Goal: Feedback & Contribution: Submit feedback/report problem

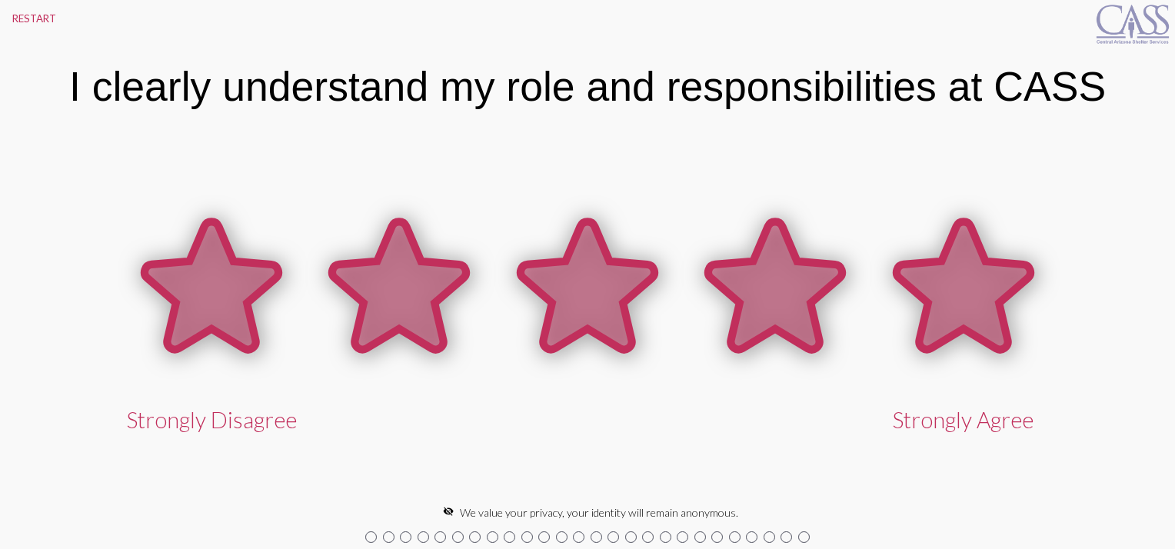
drag, startPoint x: 944, startPoint y: 294, endPoint x: 944, endPoint y: 307, distance: 13.1
click at [944, 303] on icon at bounding box center [964, 286] width 134 height 128
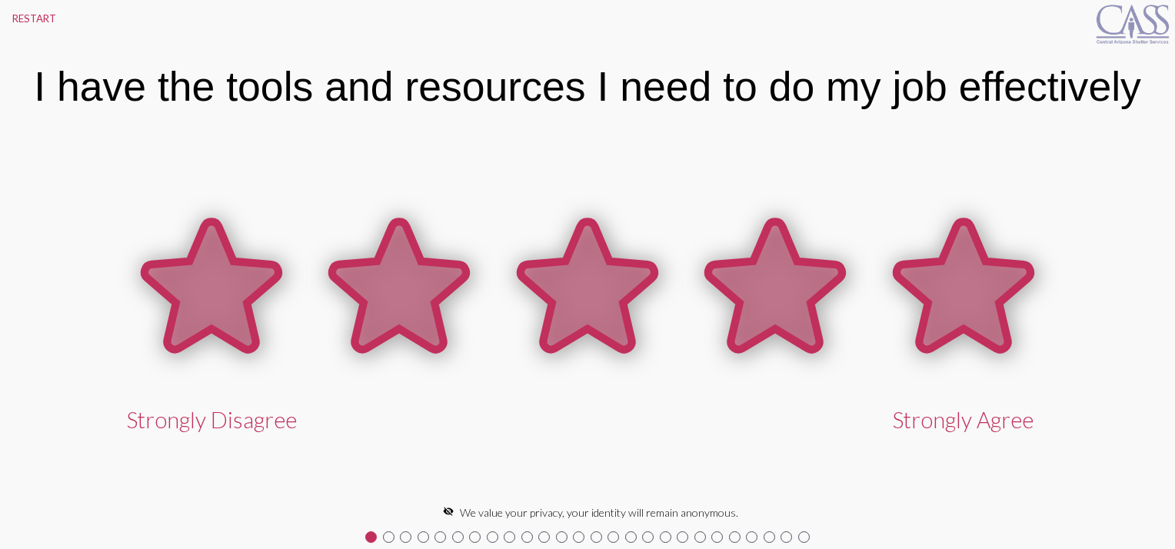
click at [965, 338] on icon at bounding box center [964, 288] width 188 height 188
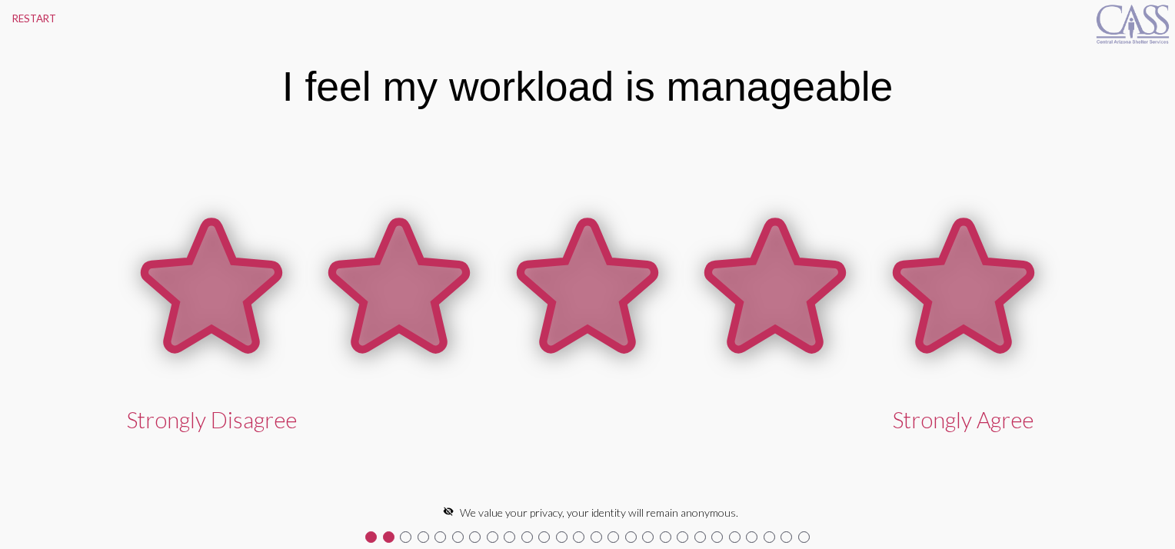
click at [951, 291] on icon at bounding box center [964, 286] width 134 height 128
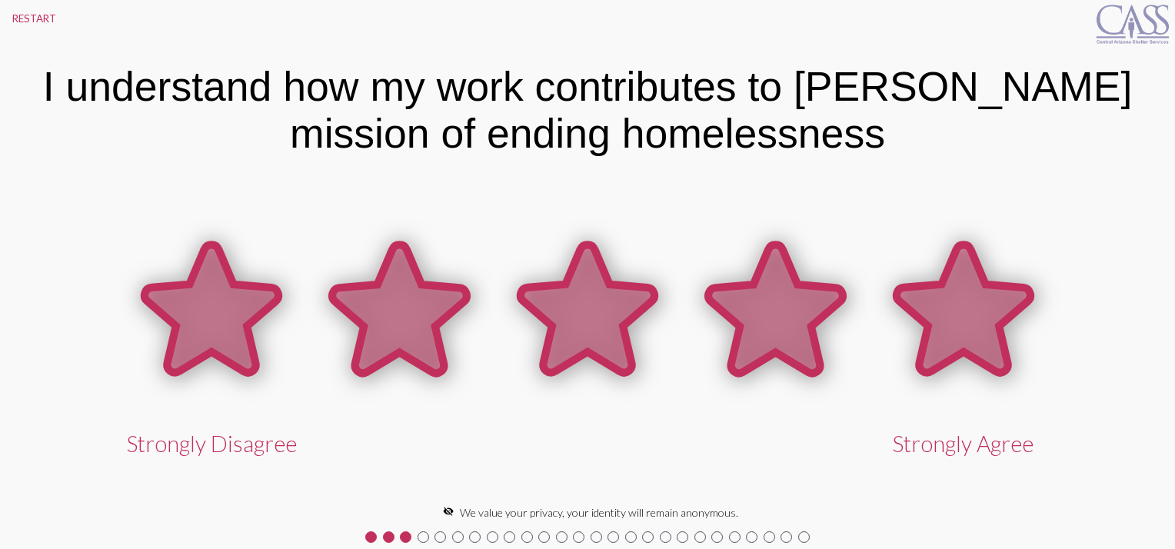
click at [951, 291] on icon at bounding box center [964, 309] width 134 height 128
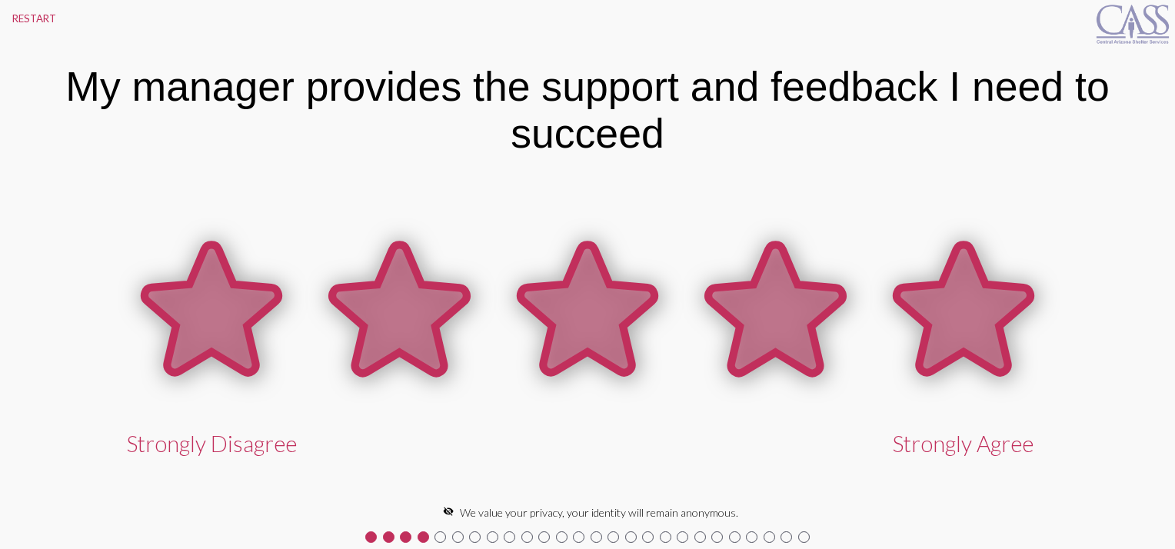
click at [951, 291] on icon at bounding box center [964, 309] width 134 height 128
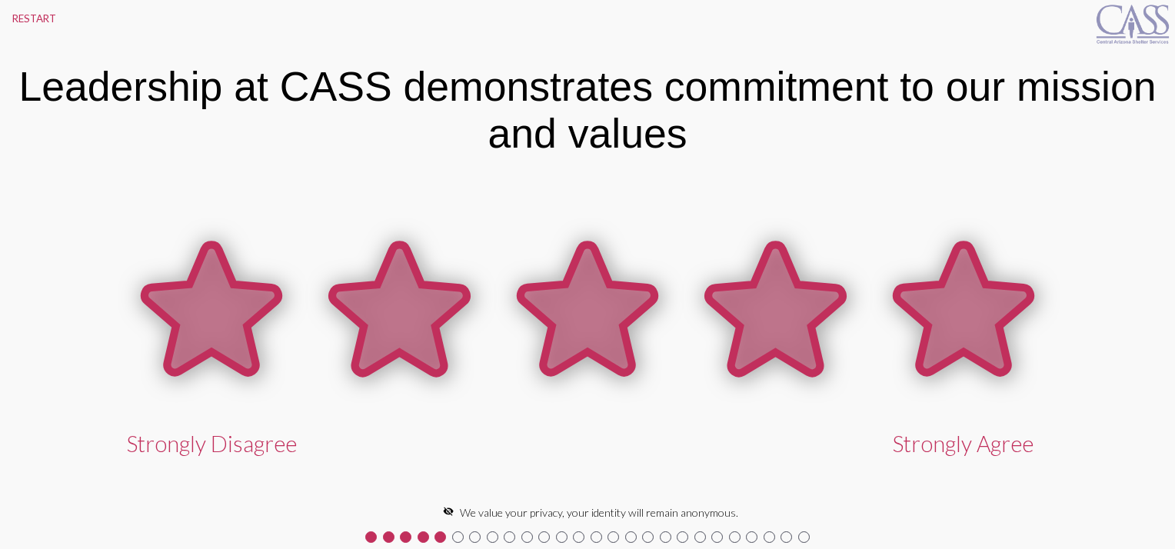
click at [951, 291] on icon at bounding box center [964, 309] width 134 height 128
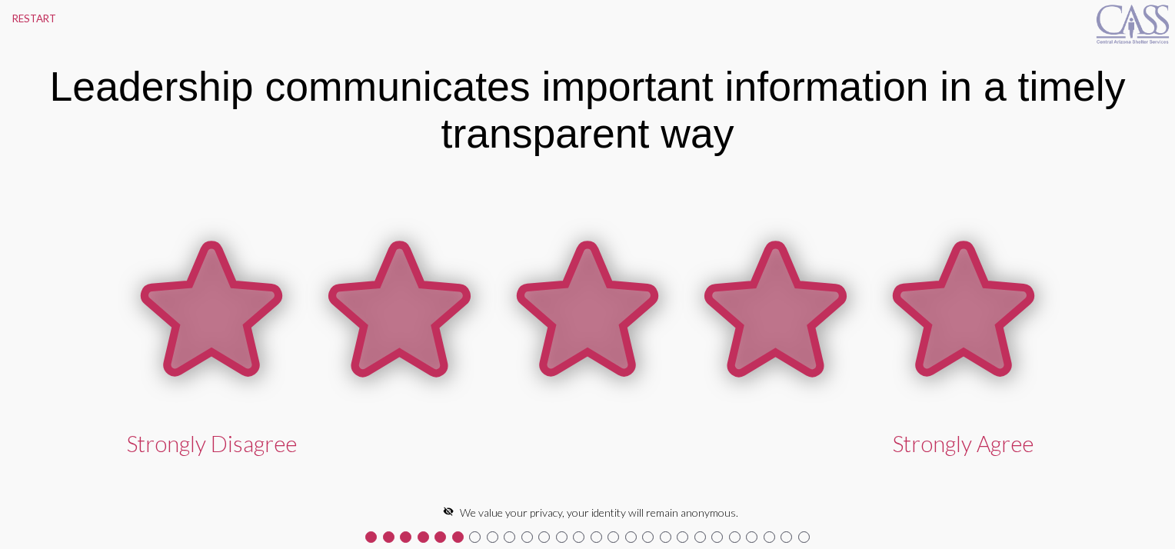
click at [951, 291] on icon at bounding box center [964, 309] width 134 height 128
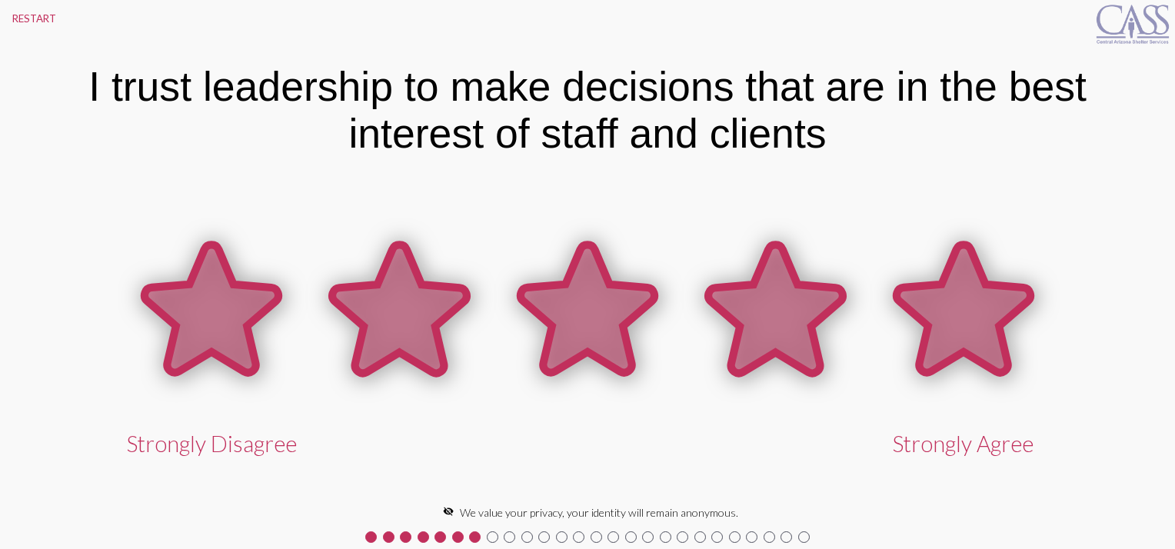
click at [989, 322] on icon at bounding box center [964, 309] width 134 height 128
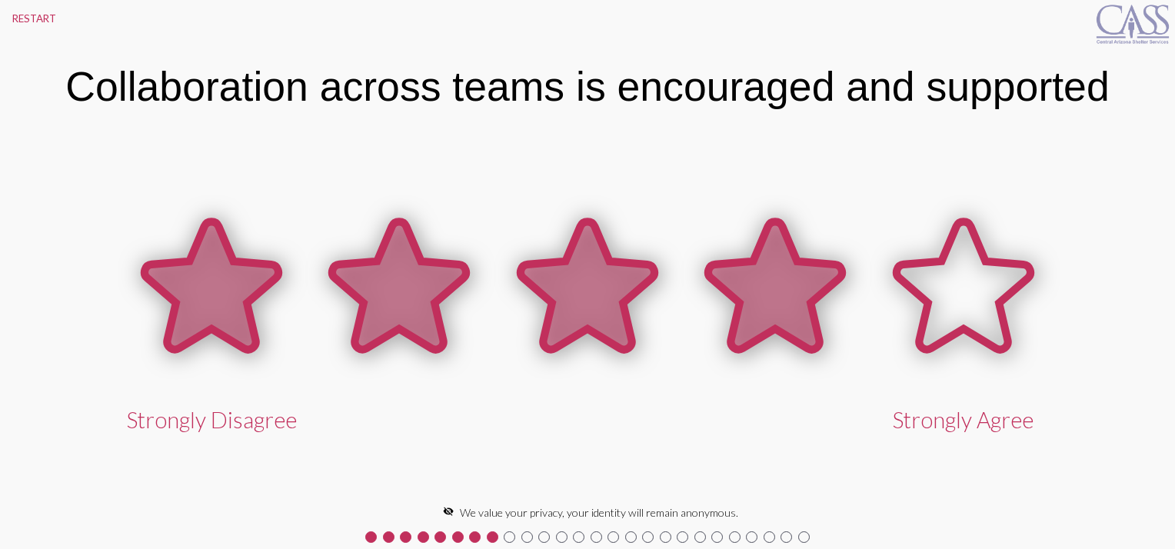
click at [769, 302] on icon at bounding box center [775, 286] width 134 height 128
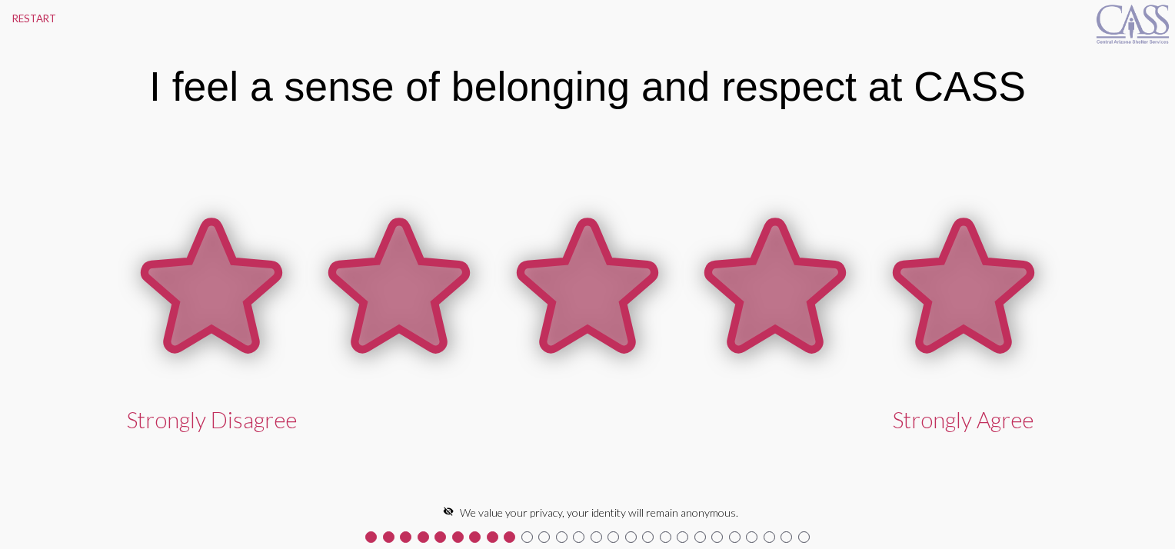
click at [985, 290] on icon at bounding box center [964, 286] width 134 height 128
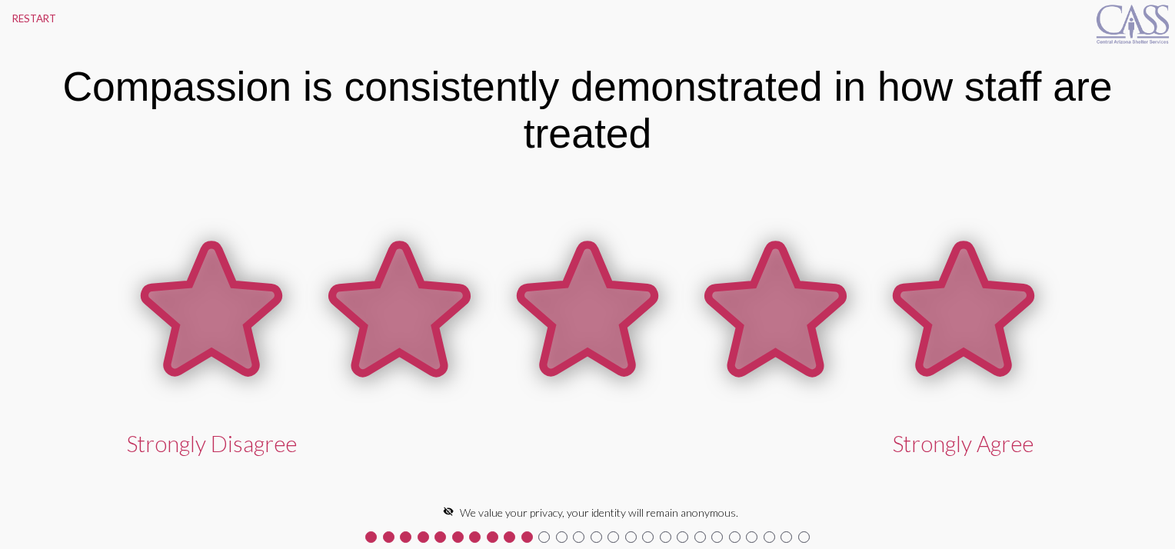
click at [975, 288] on icon at bounding box center [964, 309] width 134 height 128
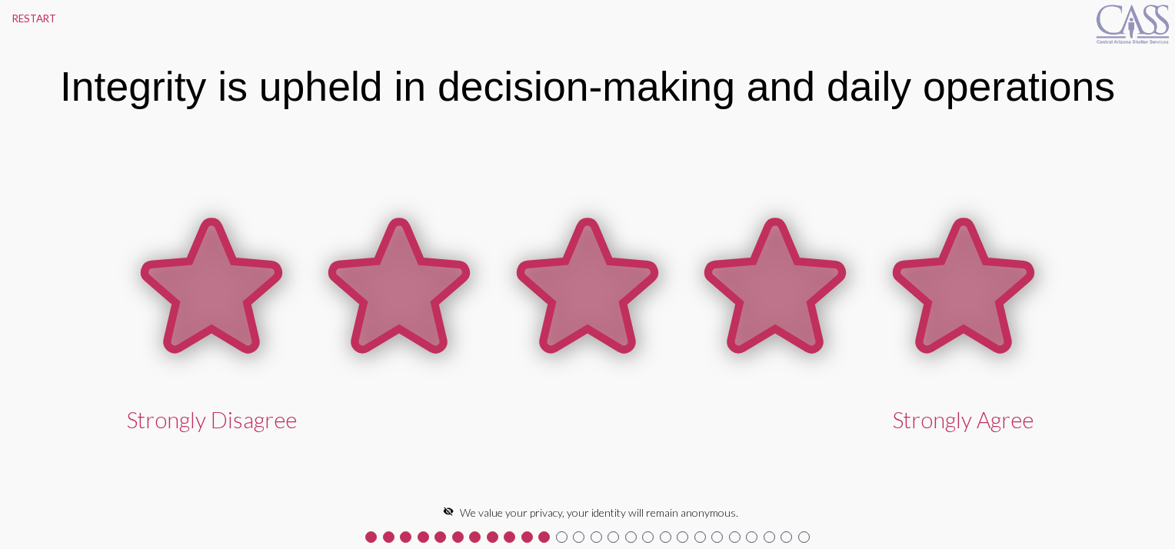
click at [969, 288] on icon at bounding box center [964, 286] width 134 height 128
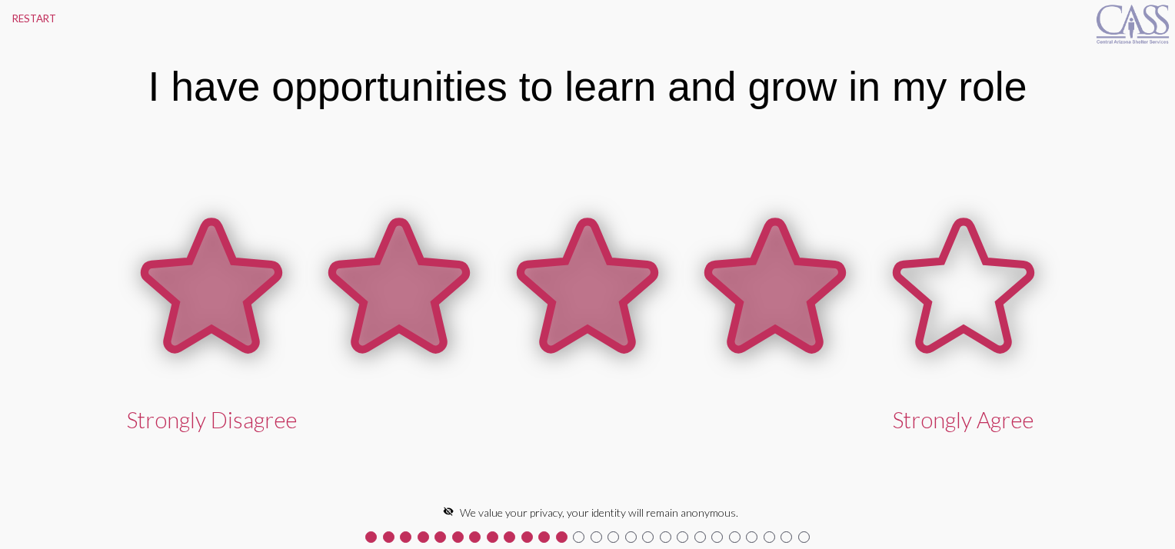
click at [788, 287] on icon at bounding box center [775, 286] width 134 height 128
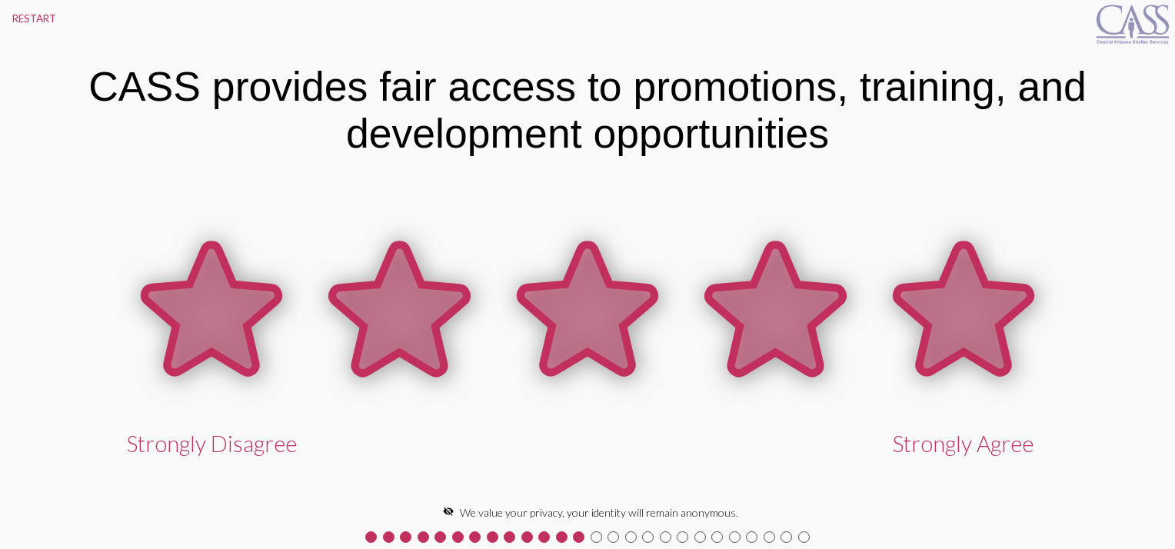
click at [988, 308] on icon at bounding box center [964, 309] width 134 height 128
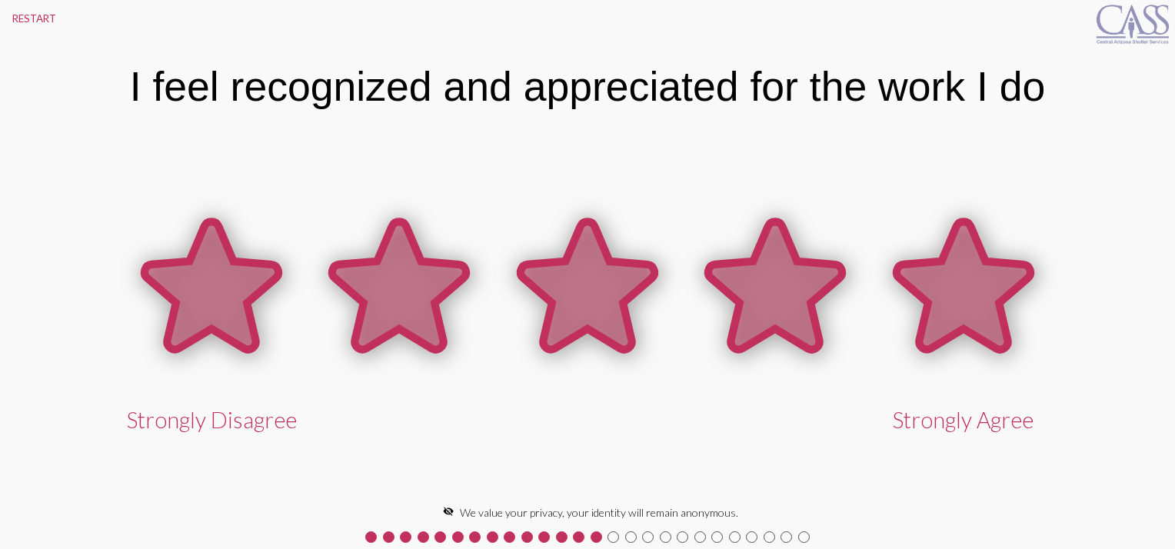
click at [983, 308] on icon at bounding box center [964, 286] width 134 height 128
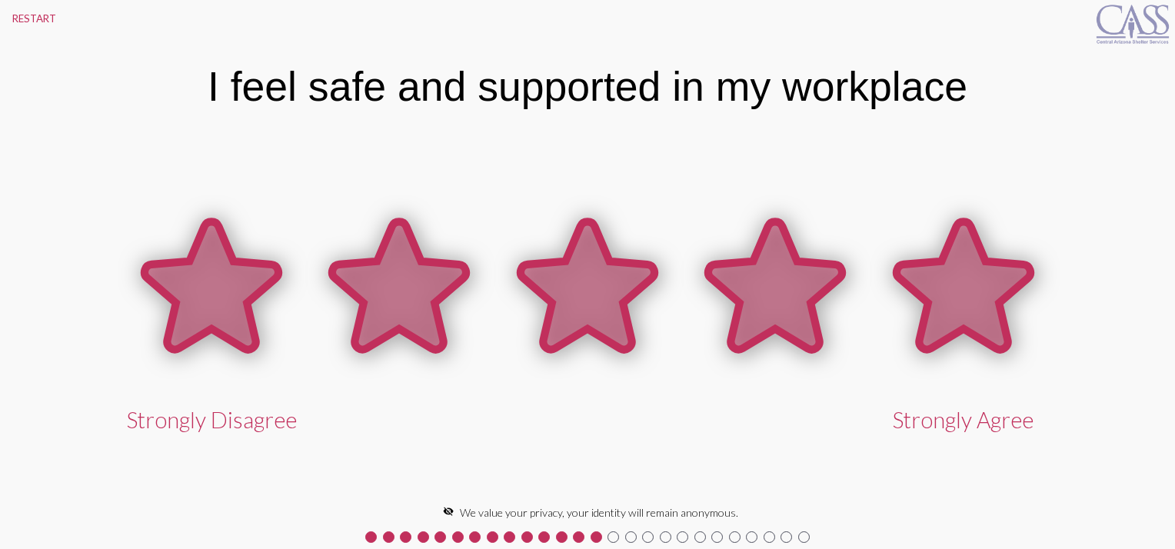
click at [983, 308] on icon at bounding box center [964, 286] width 134 height 128
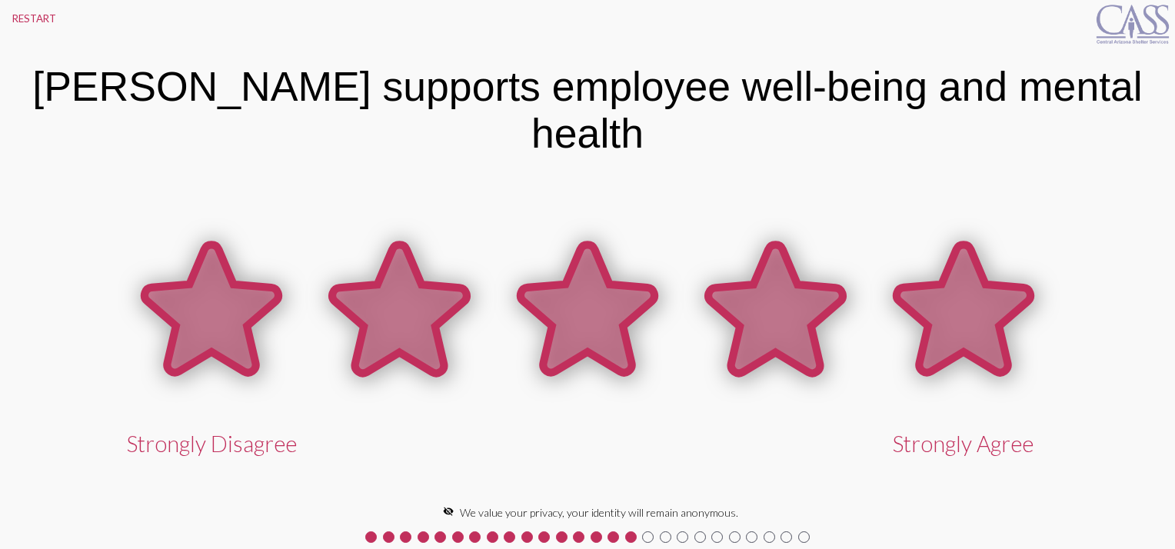
click at [981, 308] on icon at bounding box center [964, 309] width 134 height 128
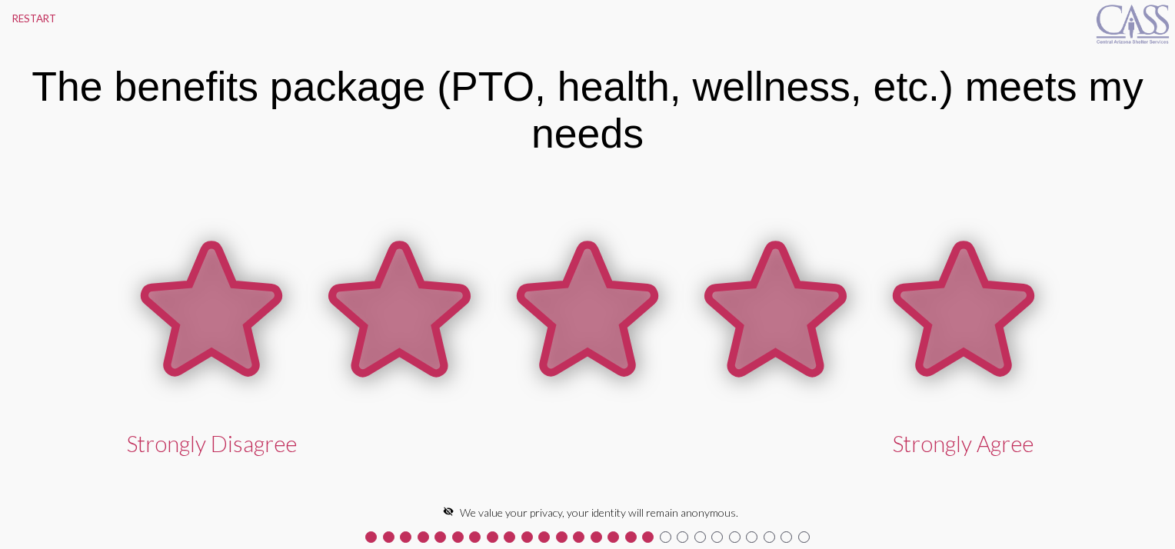
click at [981, 308] on icon at bounding box center [964, 309] width 134 height 128
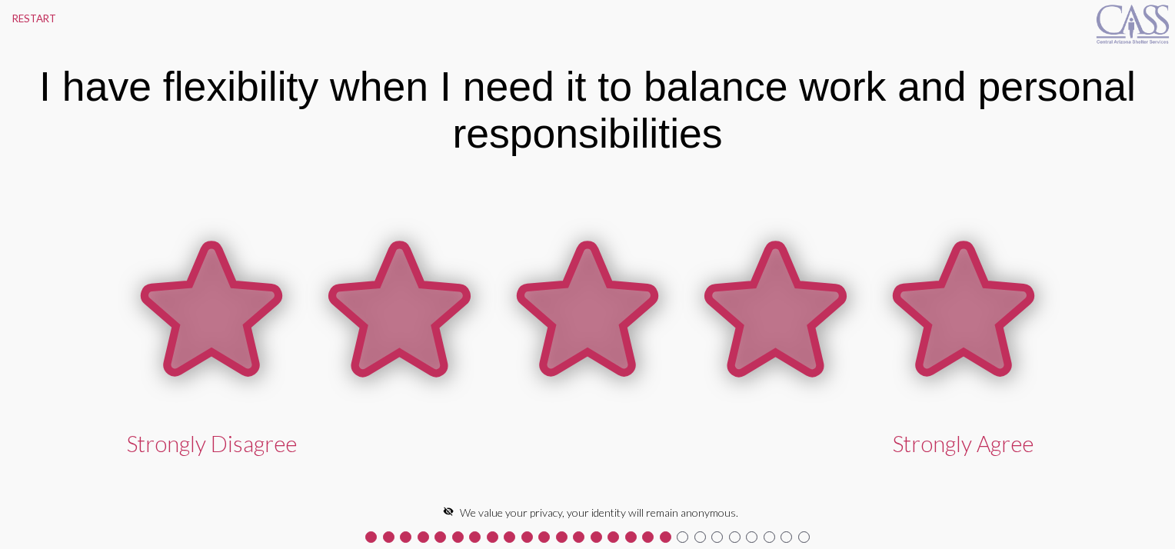
click at [978, 308] on icon at bounding box center [964, 309] width 134 height 128
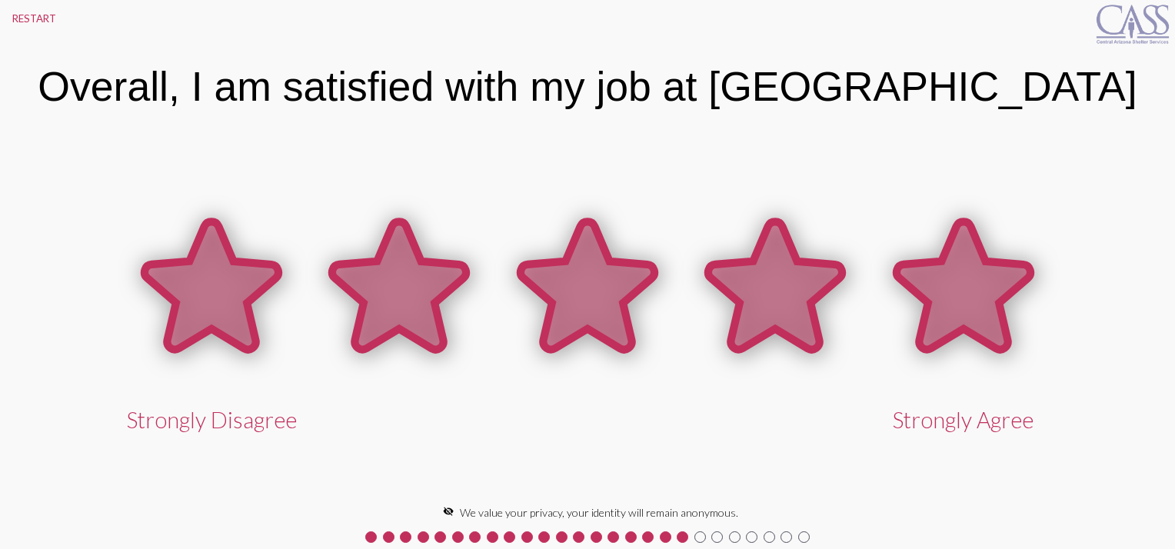
click at [978, 308] on icon at bounding box center [964, 286] width 134 height 128
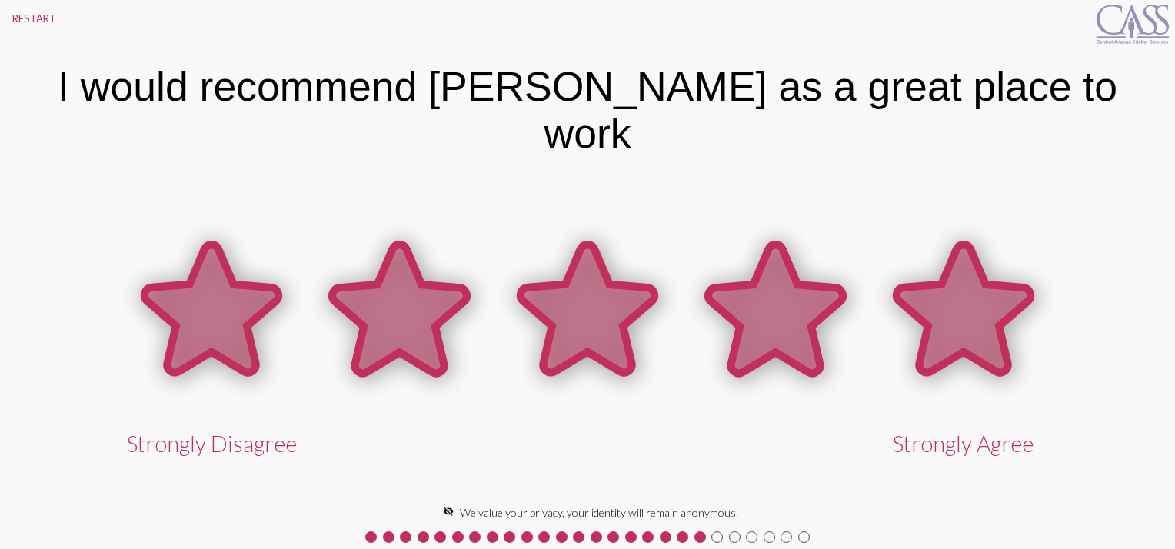
click at [978, 308] on icon at bounding box center [964, 309] width 134 height 128
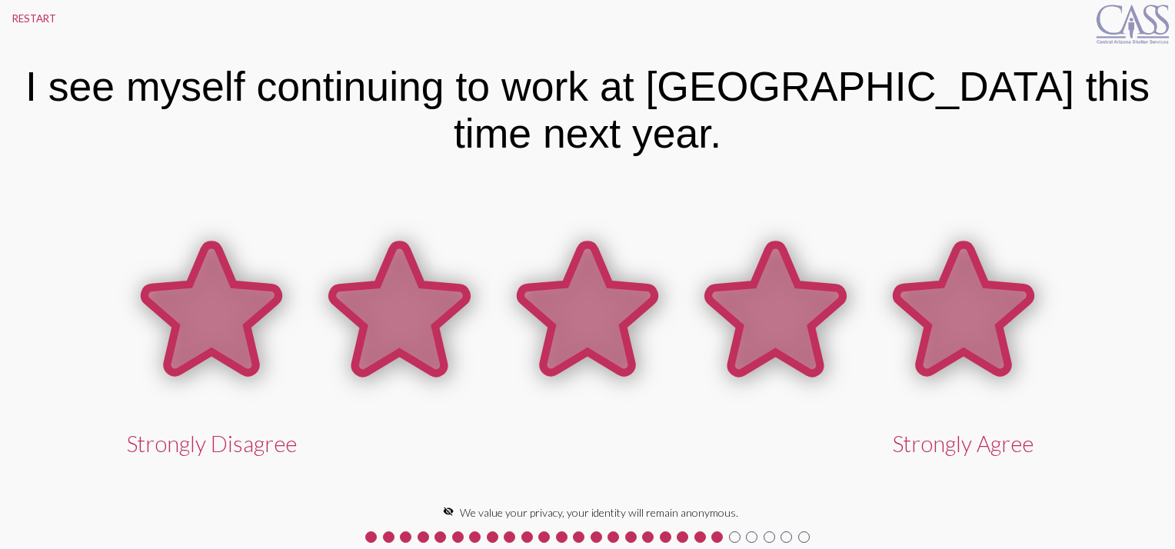
click at [978, 308] on icon at bounding box center [964, 309] width 134 height 128
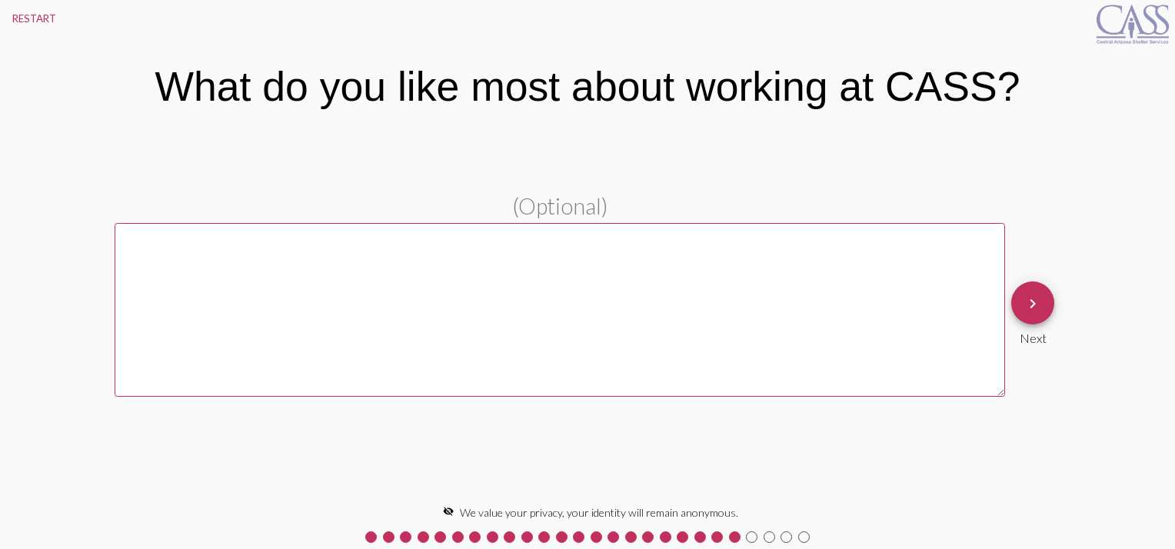
click at [1028, 303] on mat-icon "keyboard_arrow_right" at bounding box center [1033, 304] width 18 height 18
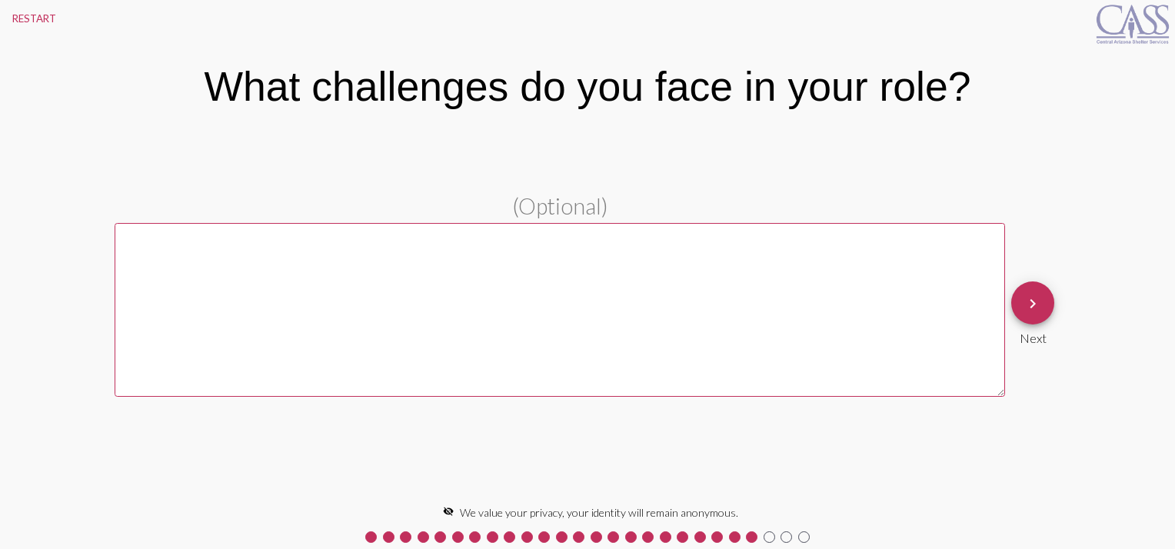
click at [183, 263] on textarea at bounding box center [560, 310] width 891 height 174
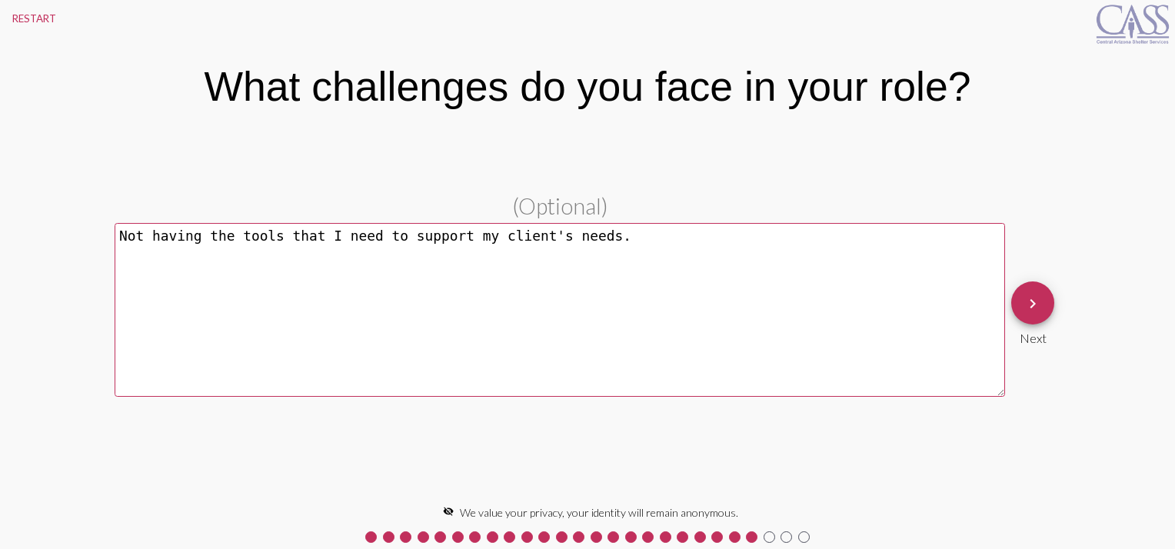
type textarea "Not having the tools that I need to support my client's needs."
click at [1028, 294] on span "keyboard_arrow_right" at bounding box center [1033, 304] width 18 height 44
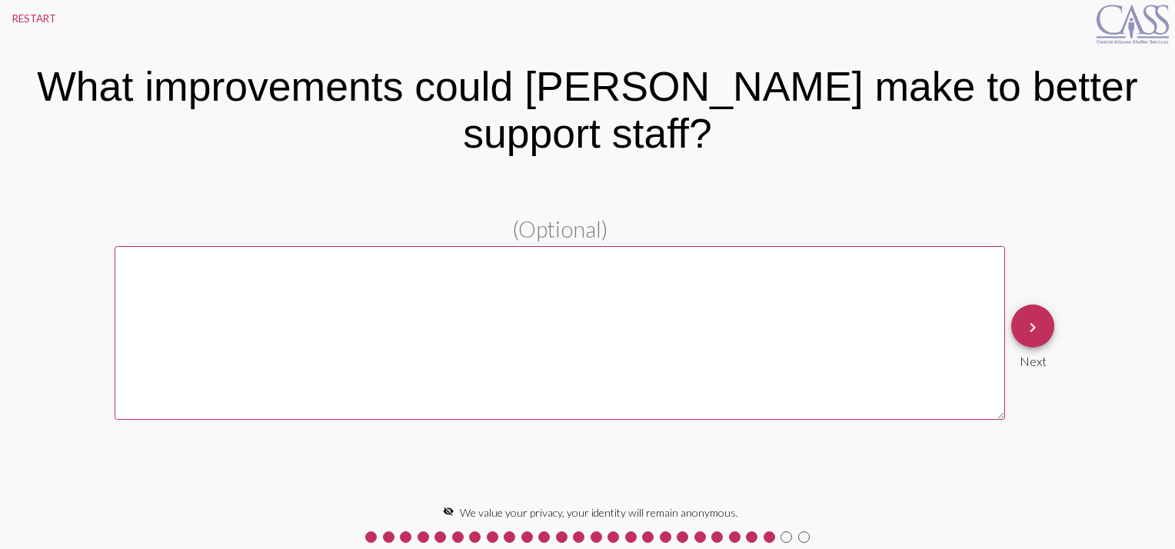
click at [693, 263] on textarea at bounding box center [560, 333] width 891 height 174
click at [150, 246] on textarea "More communication" at bounding box center [560, 333] width 891 height 174
type textarea "More and better communication"
drag, startPoint x: 305, startPoint y: 236, endPoint x: 116, endPoint y: 229, distance: 188.6
click at [116, 246] on textarea "More and better communication" at bounding box center [560, 333] width 891 height 174
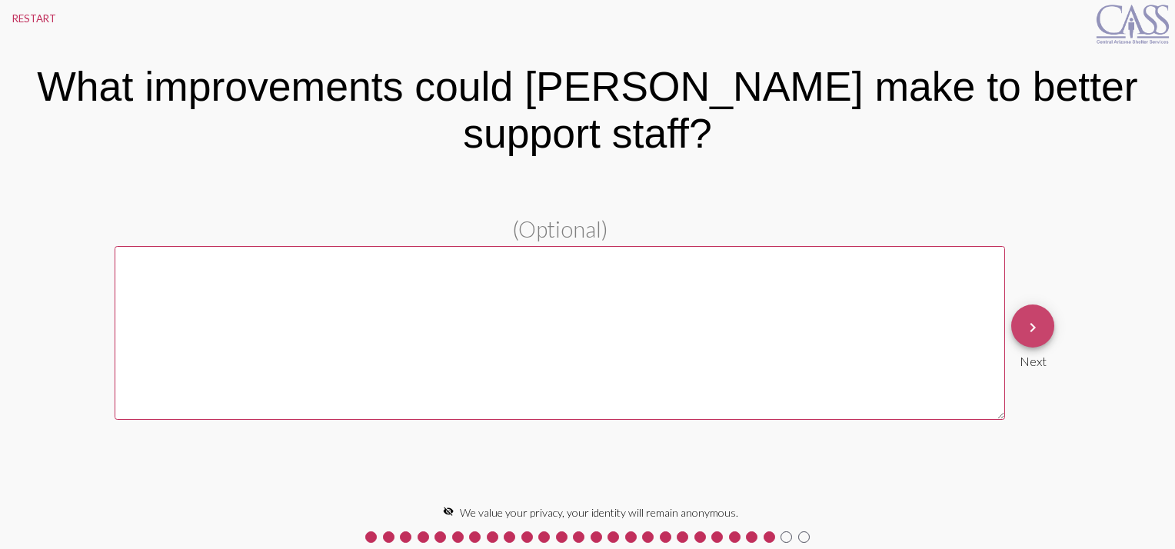
click at [1038, 318] on mat-icon "keyboard_arrow_right" at bounding box center [1033, 327] width 18 height 18
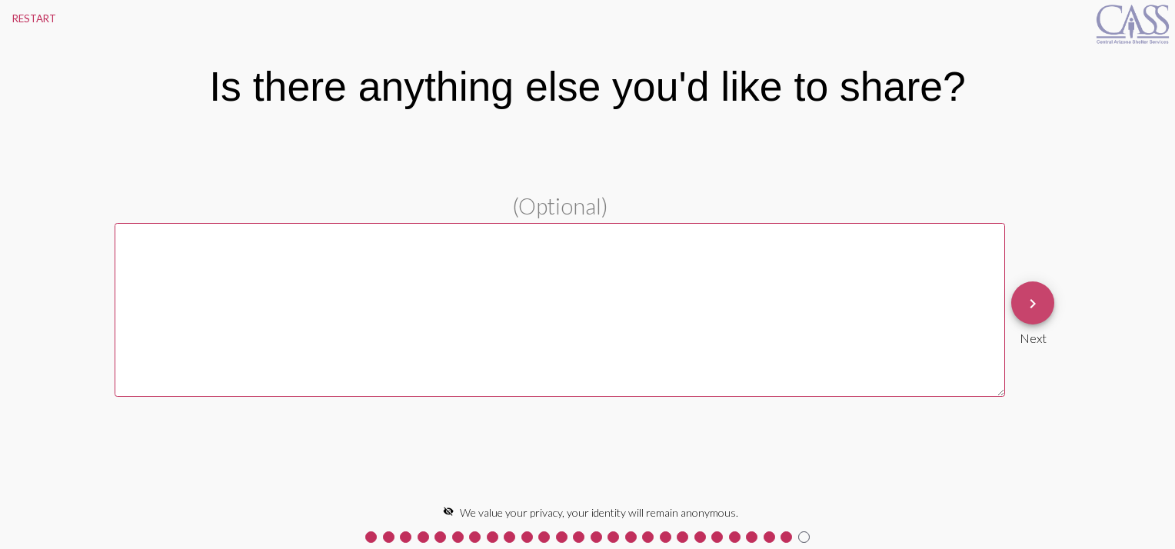
click at [1035, 299] on mat-icon "keyboard_arrow_right" at bounding box center [1033, 304] width 18 height 18
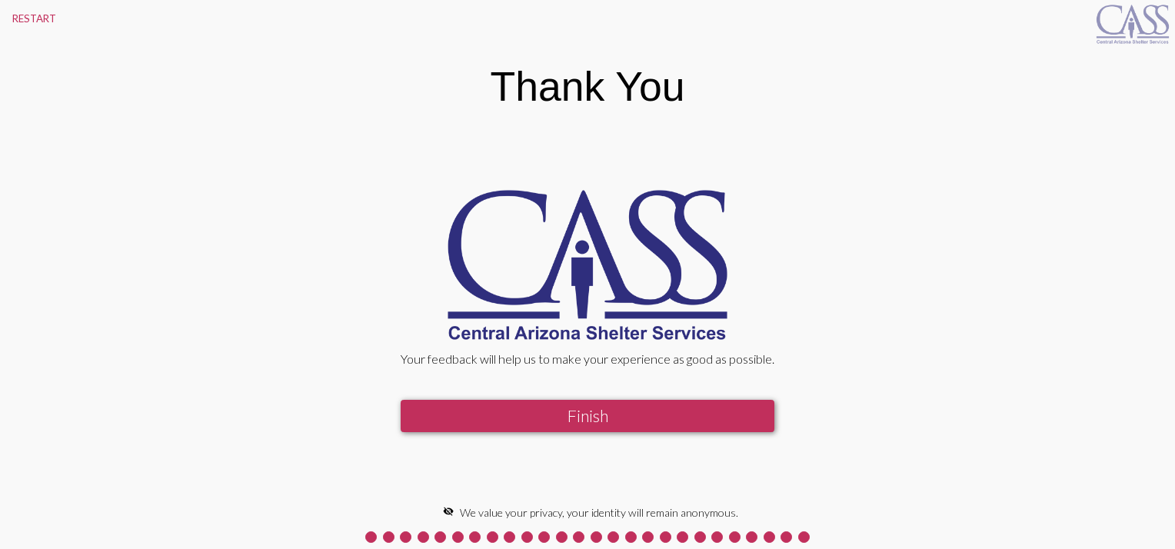
click at [606, 420] on button "Finish" at bounding box center [588, 416] width 374 height 32
